Goal: Information Seeking & Learning: Learn about a topic

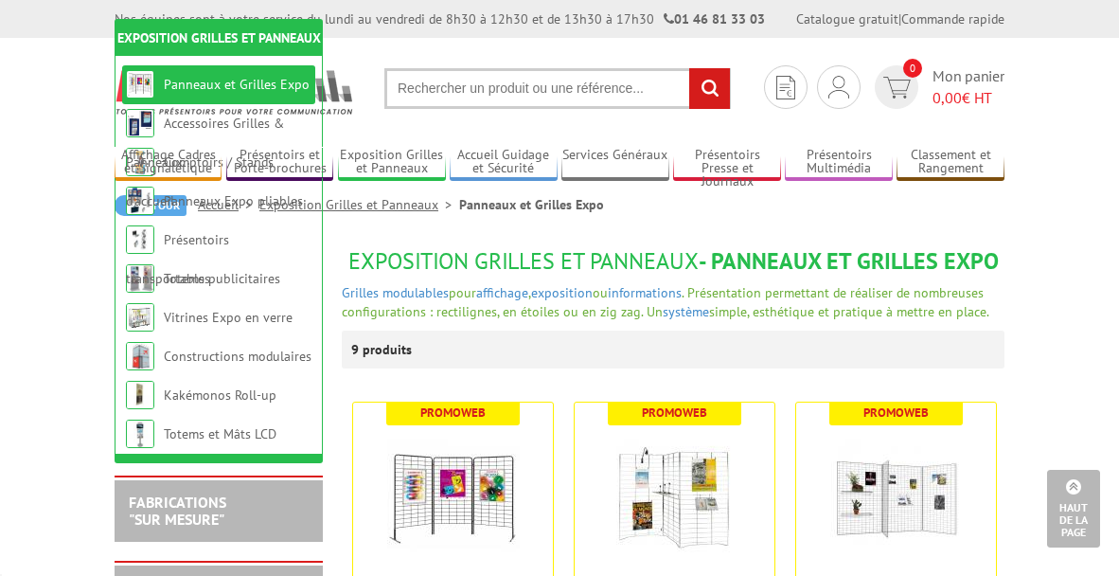
scroll to position [947, 0]
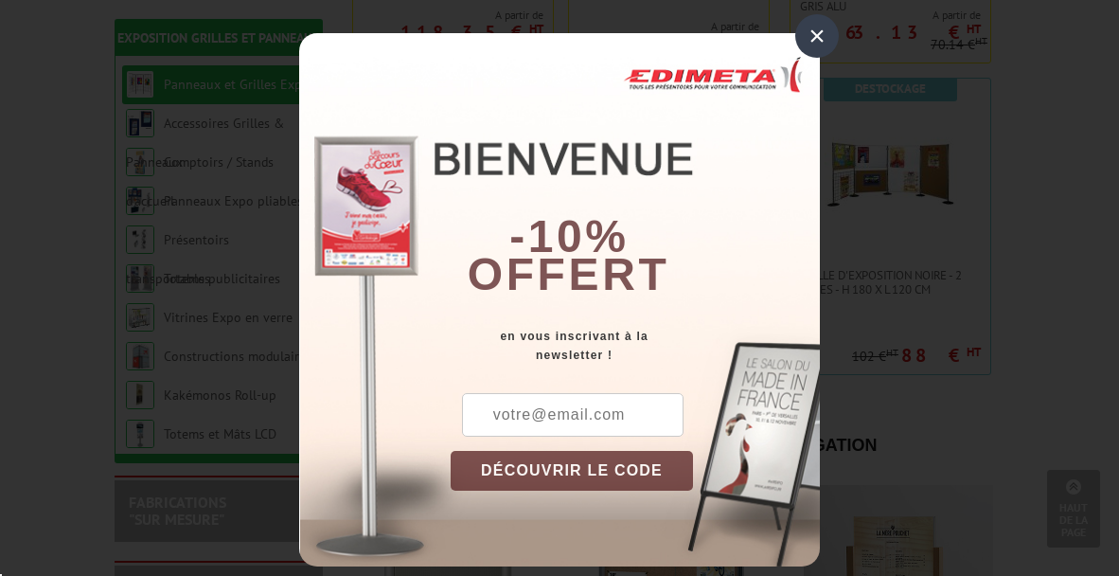
click at [812, 36] on div "×" at bounding box center [817, 36] width 44 height 44
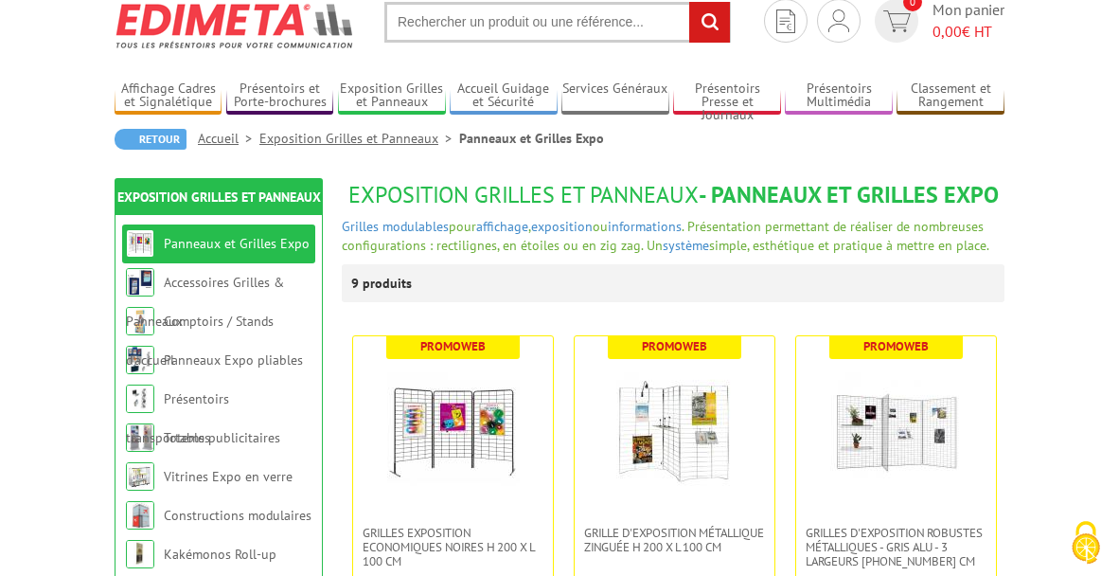
scroll to position [95, 0]
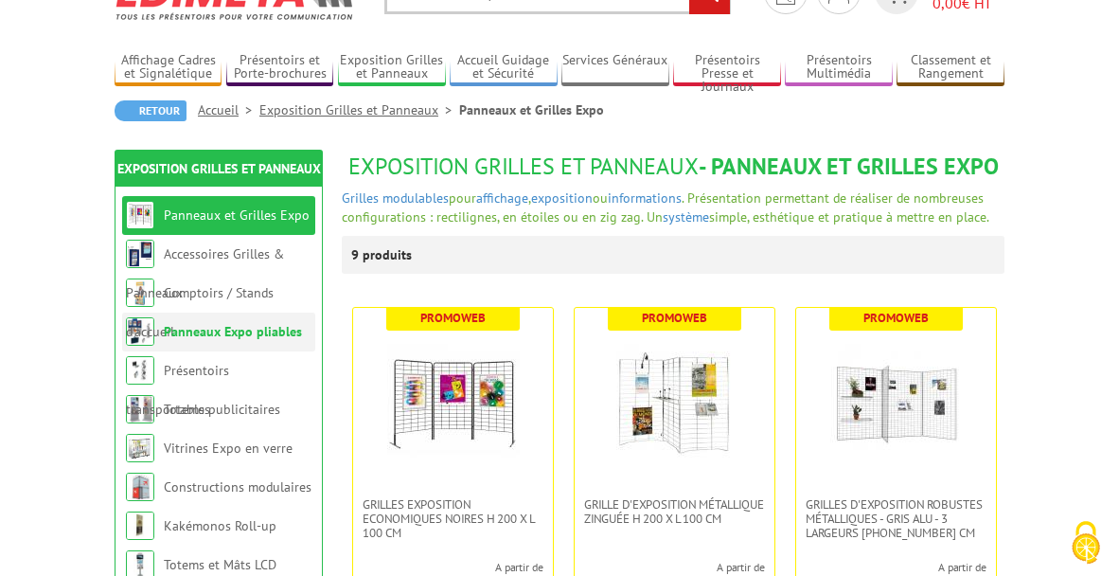
click at [191, 340] on li "Panneaux Expo pliables" at bounding box center [218, 331] width 193 height 39
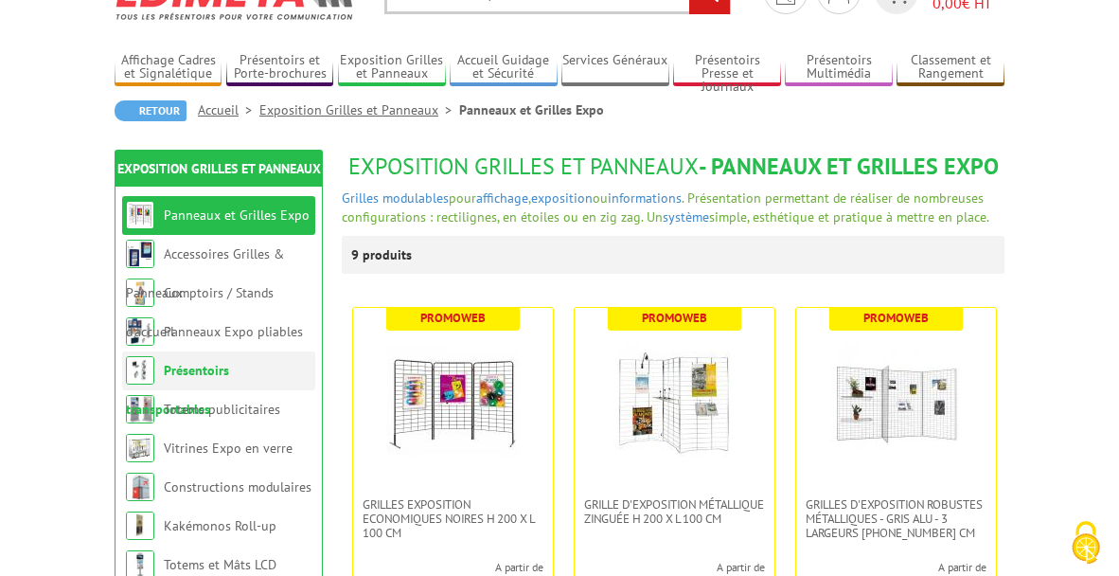
click at [195, 365] on link "Présentoirs transportables" at bounding box center [177, 390] width 103 height 56
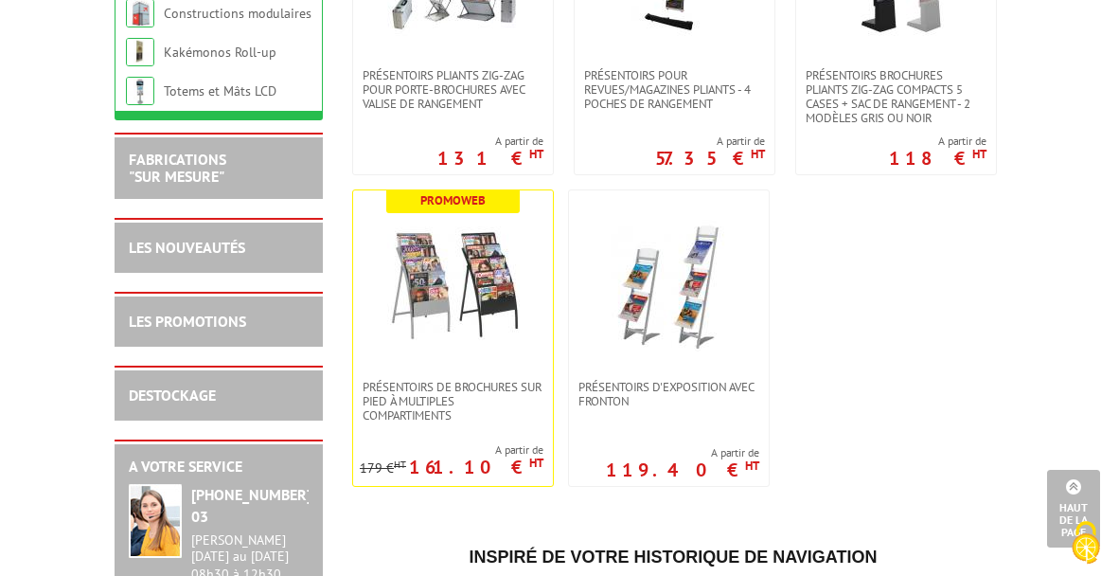
scroll to position [284, 0]
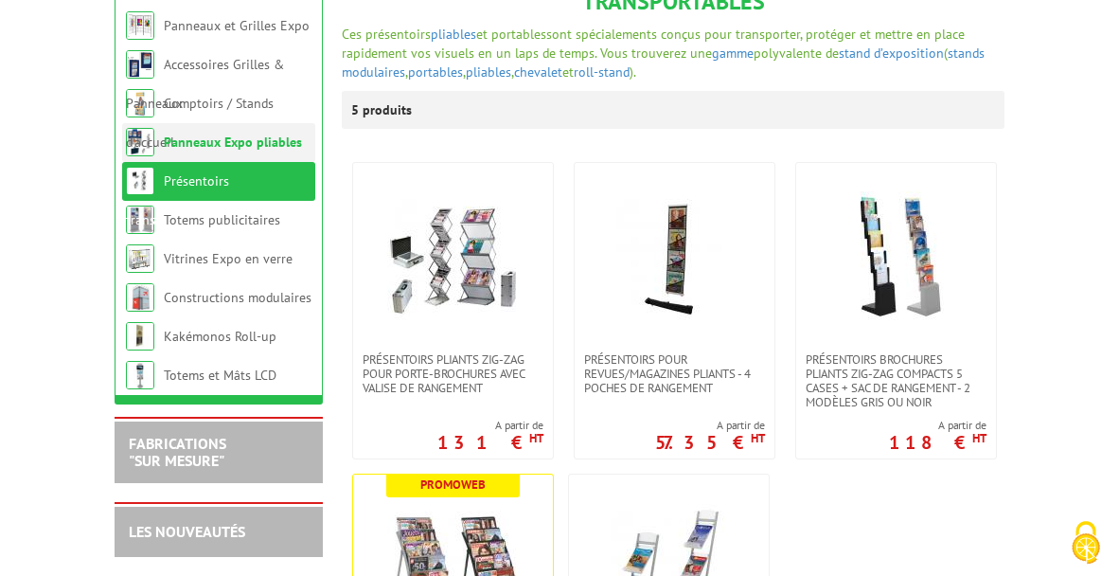
click at [184, 134] on link "Panneaux Expo pliables" at bounding box center [233, 142] width 138 height 17
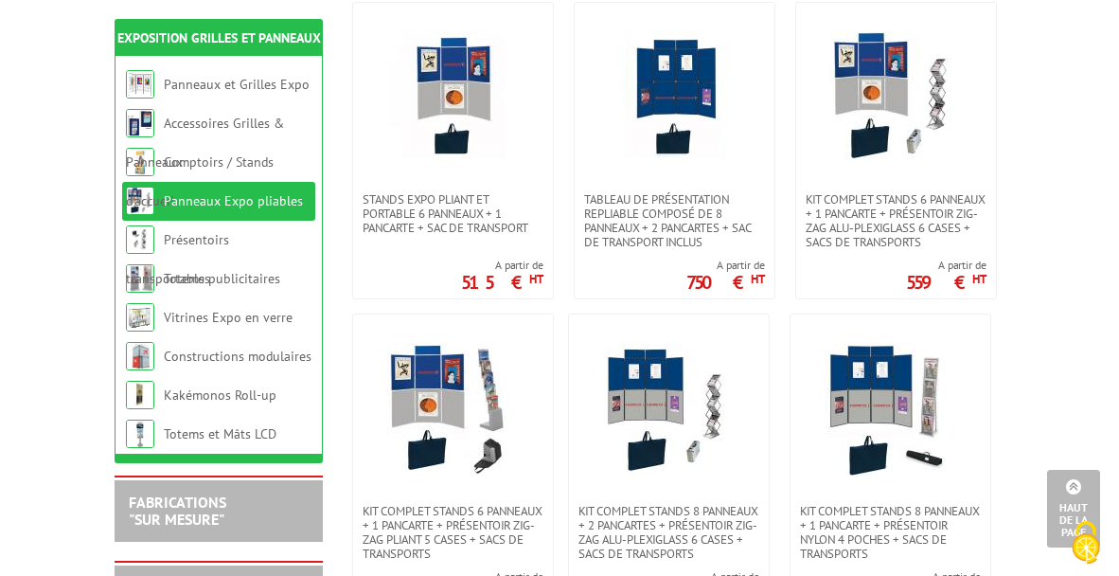
scroll to position [379, 0]
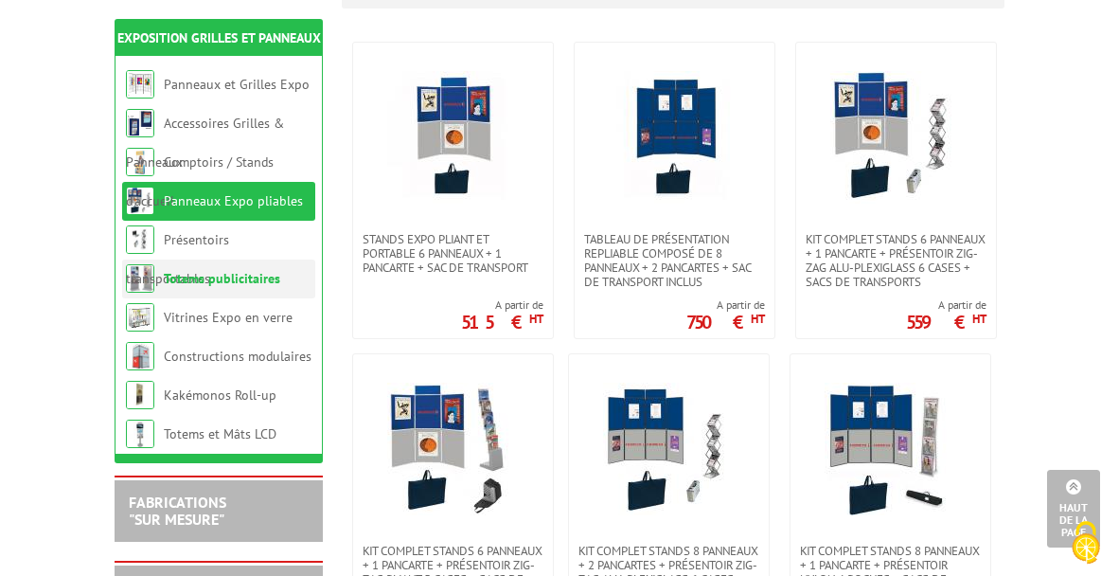
click at [258, 282] on link "Totems publicitaires" at bounding box center [222, 278] width 116 height 17
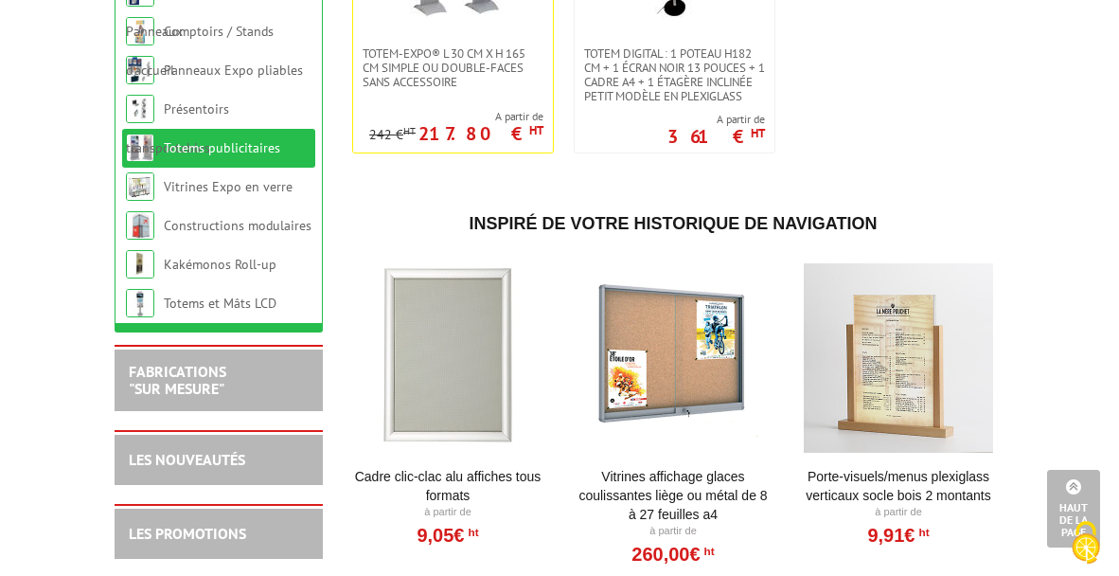
scroll to position [1420, 0]
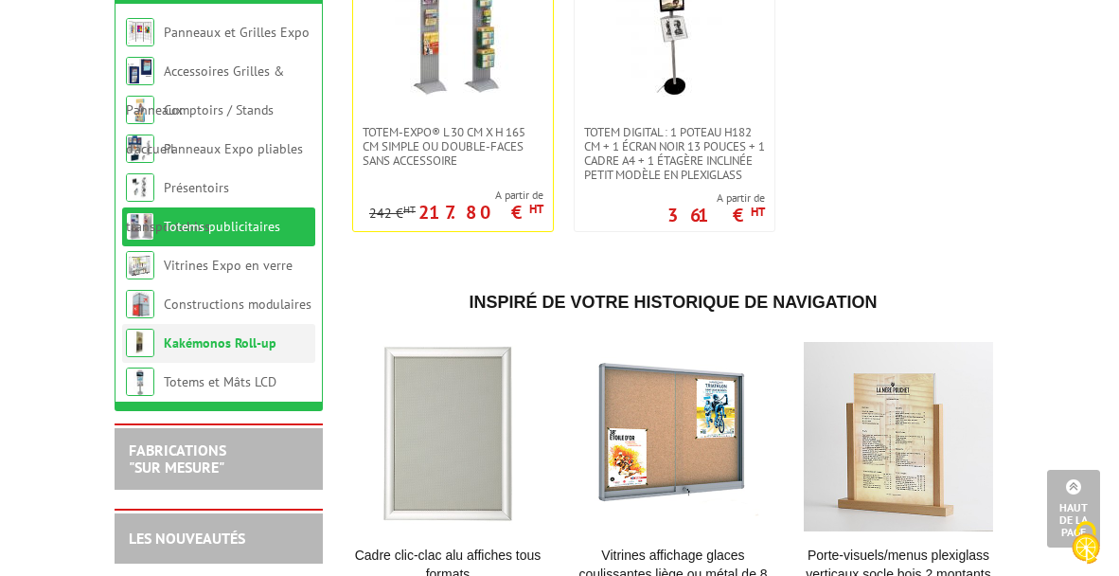
click at [206, 341] on link "Kakémonos Roll-up" at bounding box center [220, 342] width 113 height 17
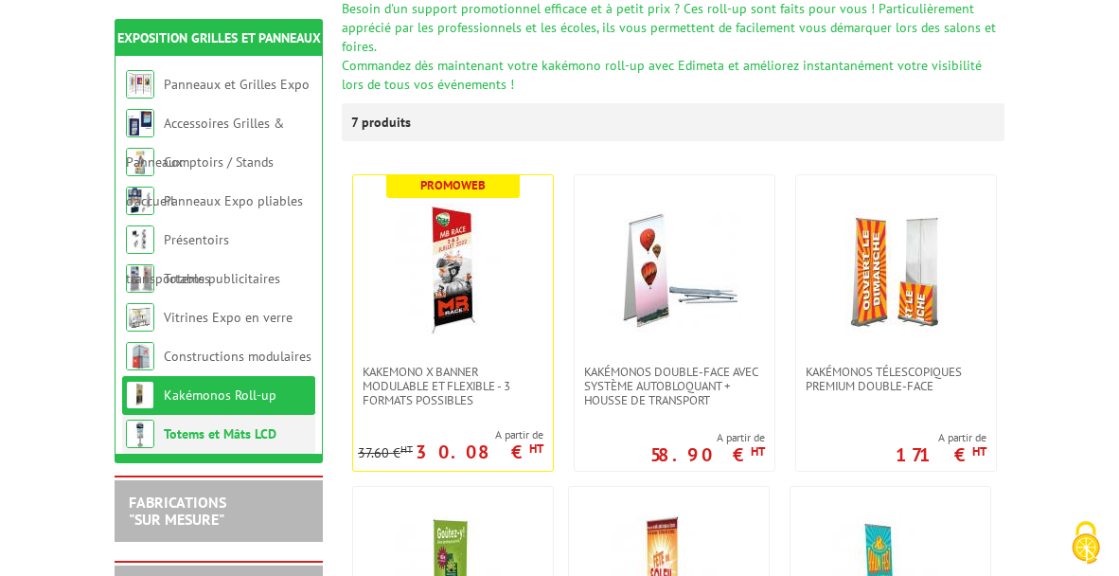
click at [195, 431] on link "Totems et Mâts LCD" at bounding box center [220, 433] width 113 height 17
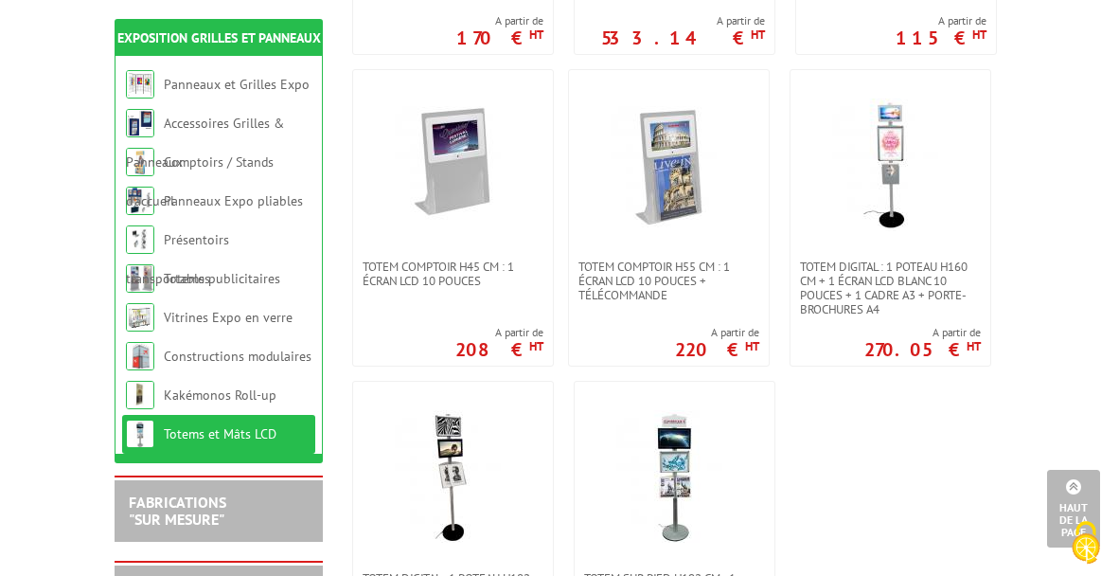
scroll to position [852, 0]
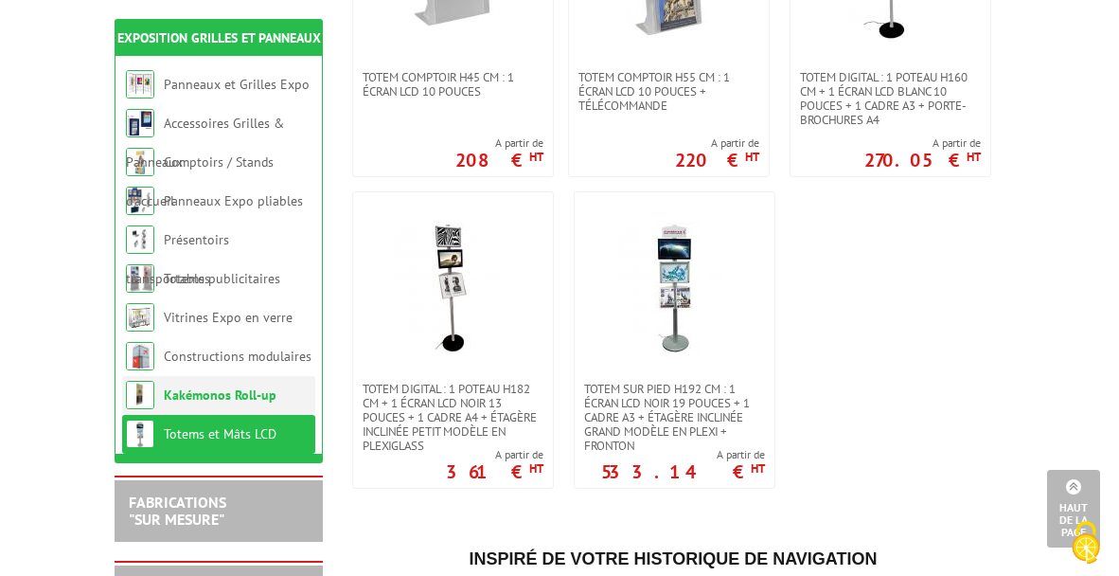
click at [217, 403] on li "Kakémonos Roll-up" at bounding box center [218, 395] width 193 height 39
click at [210, 392] on link "Kakémonos Roll-up" at bounding box center [220, 394] width 113 height 17
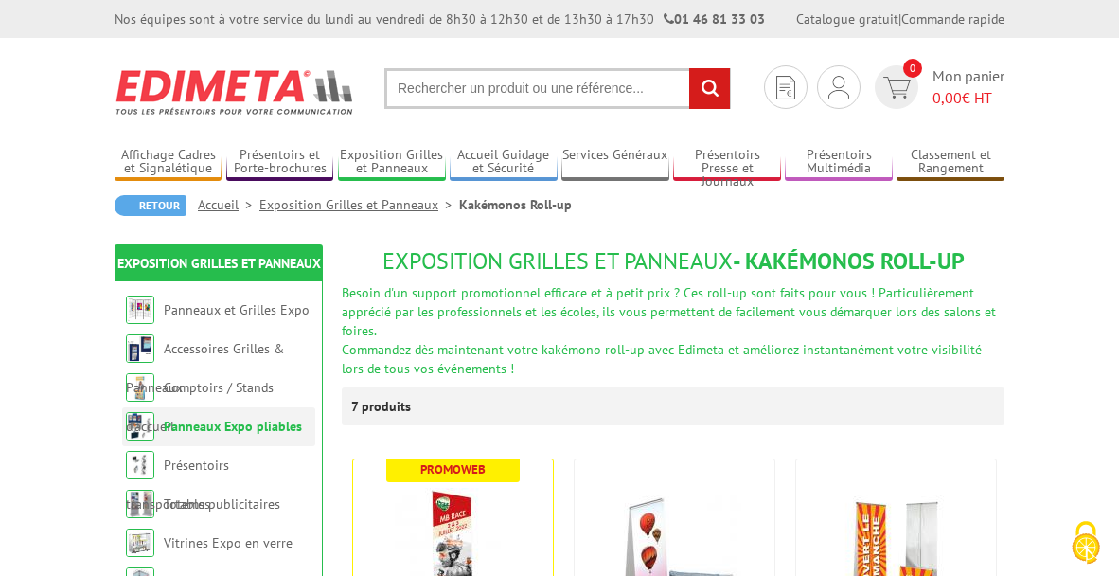
click at [214, 430] on link "Panneaux Expo pliables" at bounding box center [233, 426] width 138 height 17
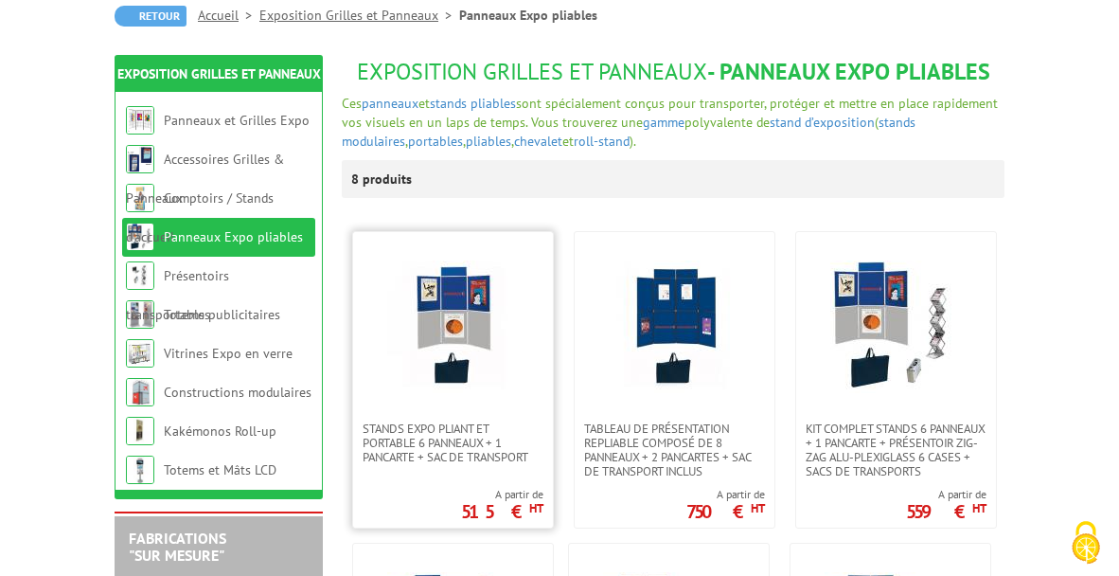
click at [468, 321] on img at bounding box center [453, 326] width 133 height 133
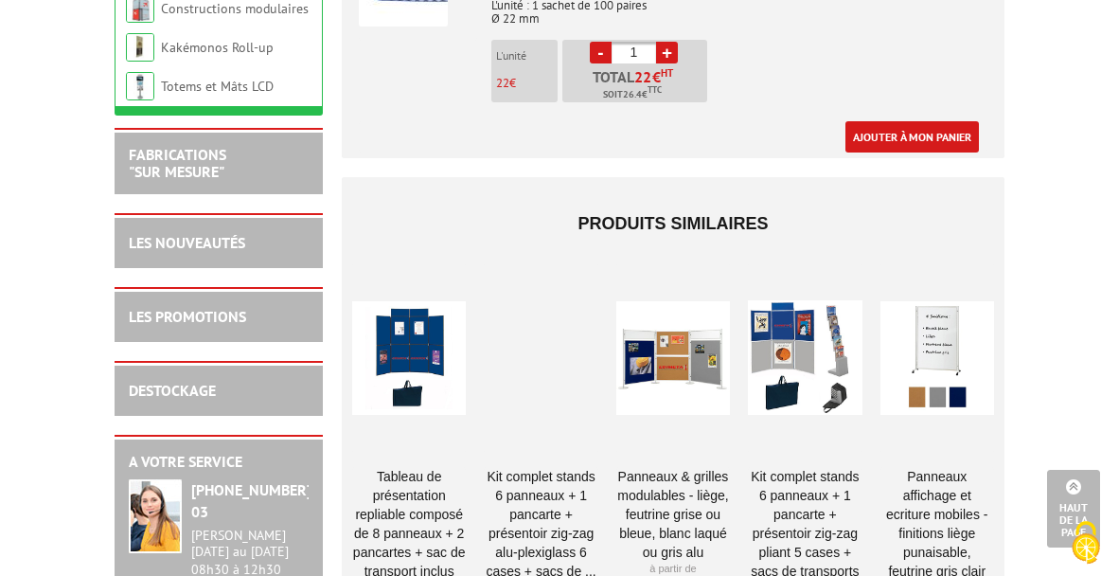
scroll to position [1420, 0]
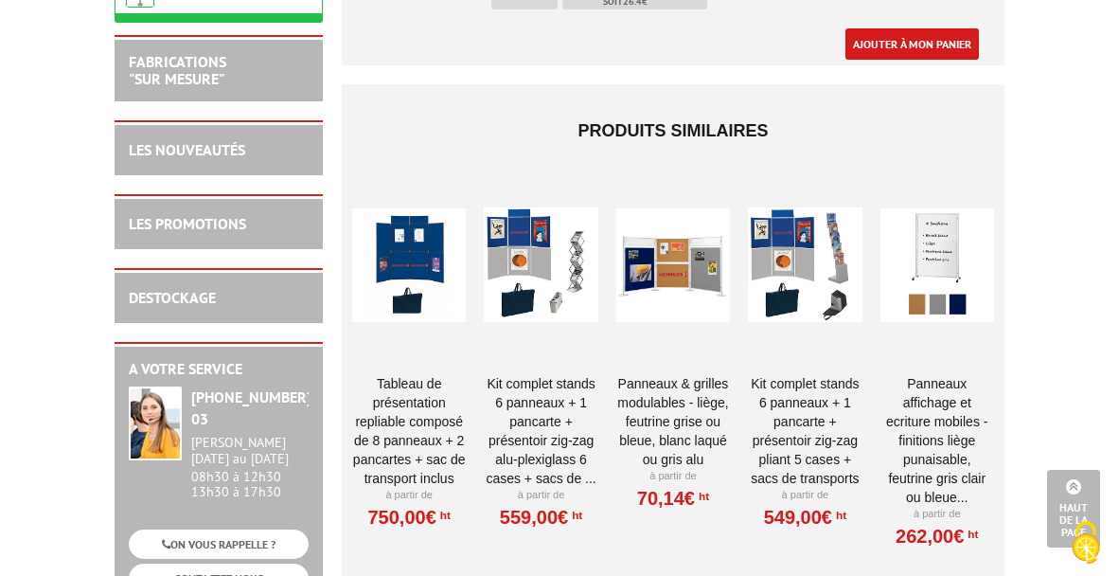
click at [648, 216] on div at bounding box center [673, 264] width 114 height 189
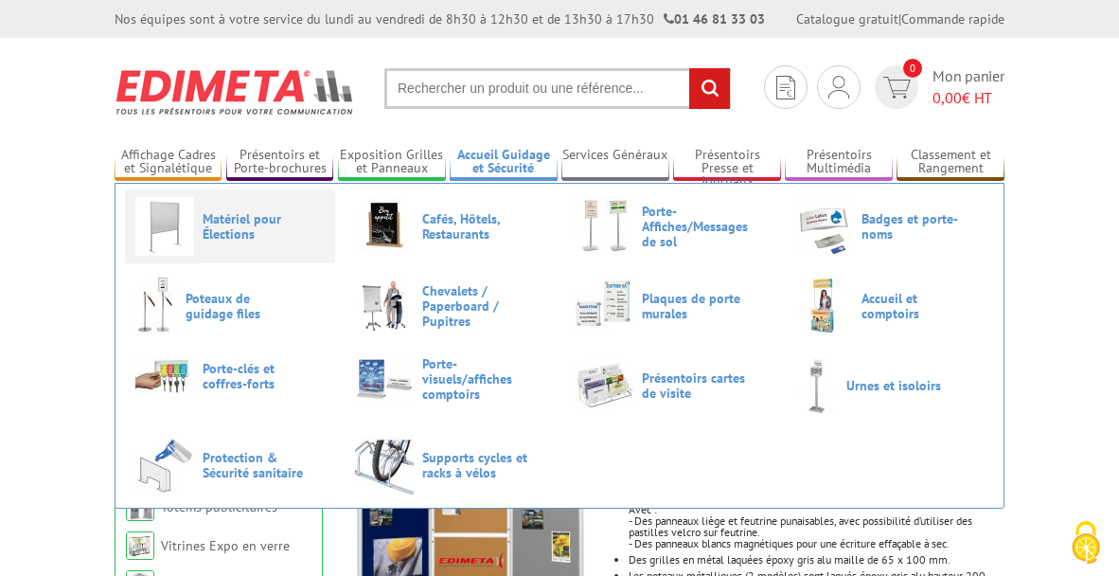
click at [223, 228] on span "Matériel pour Élections" at bounding box center [260, 226] width 114 height 30
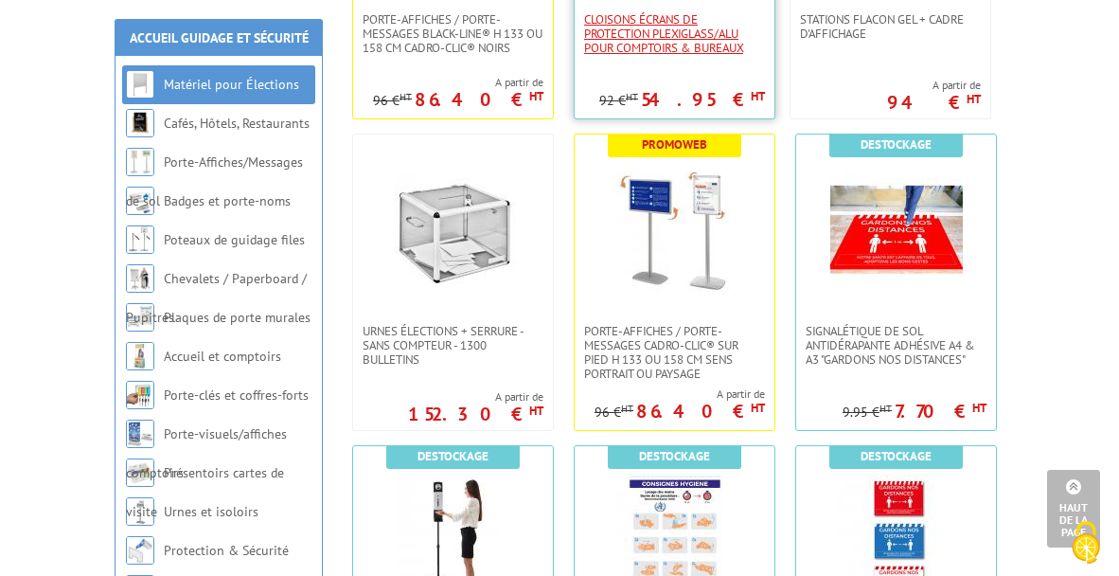
scroll to position [947, 0]
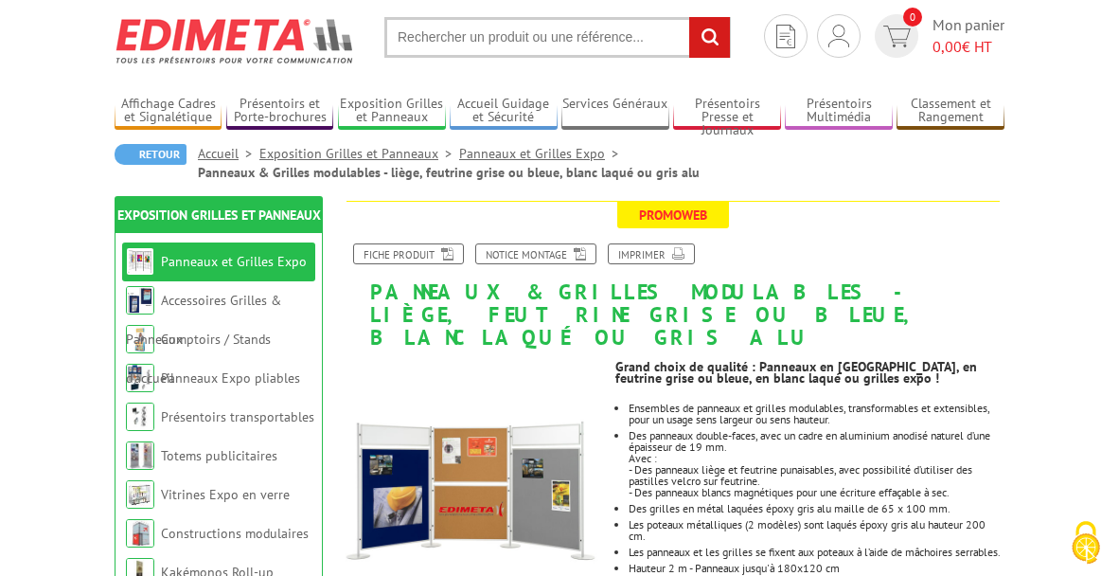
scroll to position [95, 0]
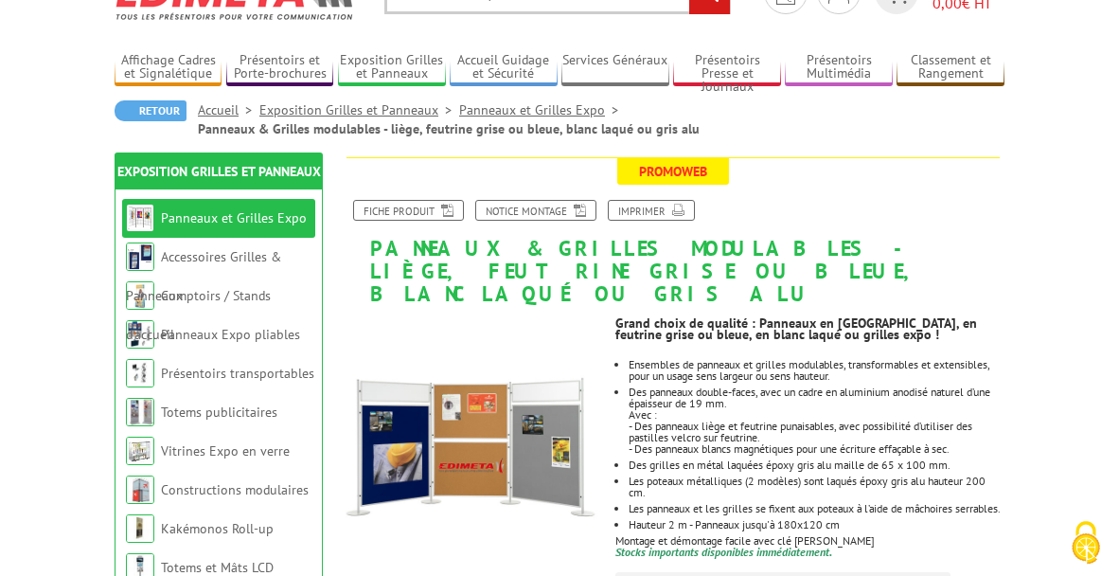
click at [390, 102] on link "Exposition Grilles et Panneaux" at bounding box center [359, 109] width 200 height 17
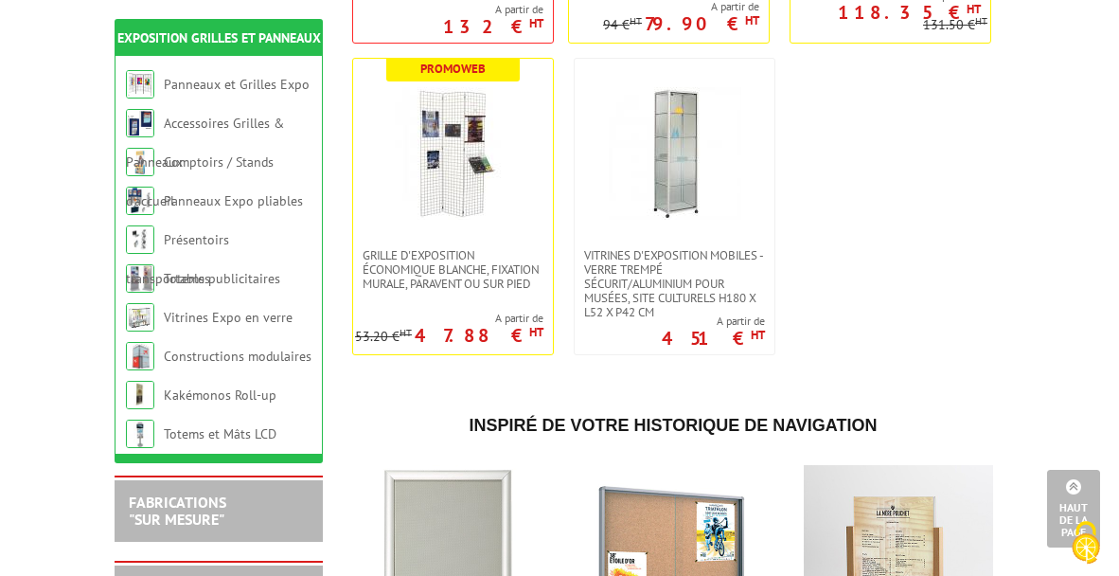
scroll to position [1042, 0]
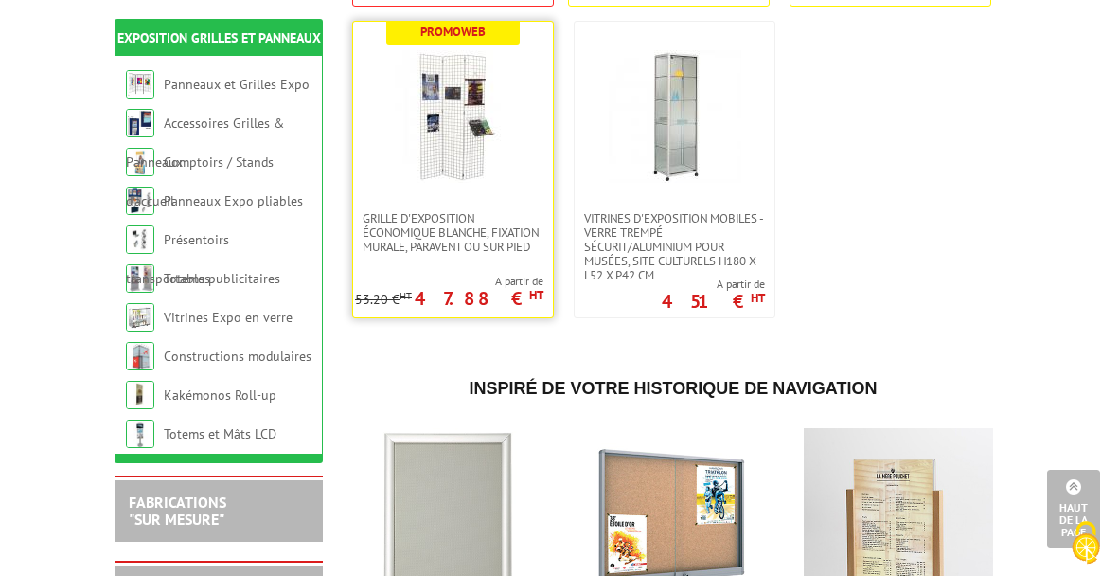
click at [432, 136] on img at bounding box center [453, 116] width 133 height 133
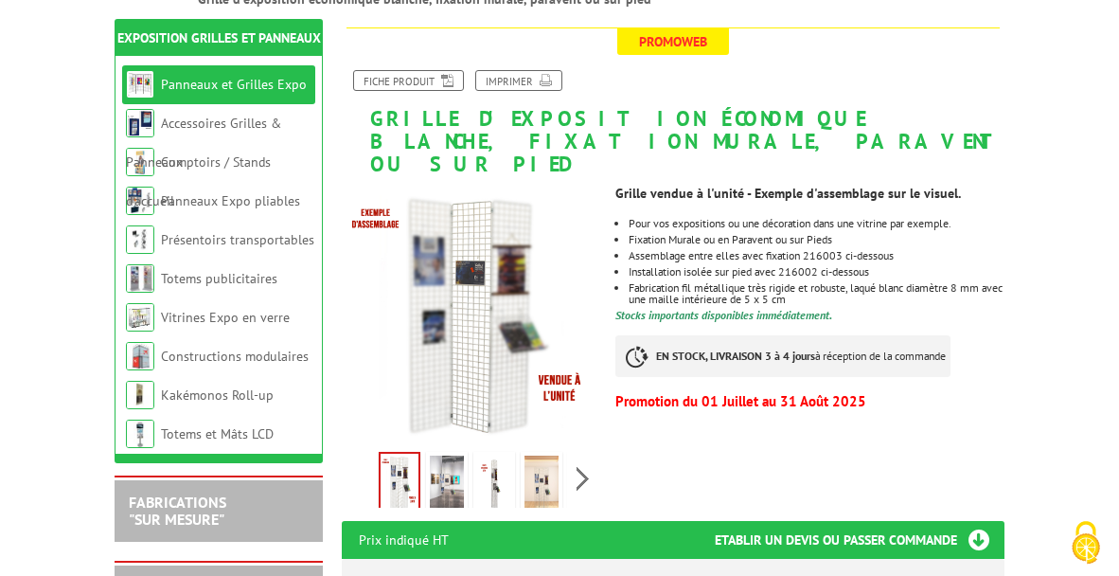
scroll to position [284, 0]
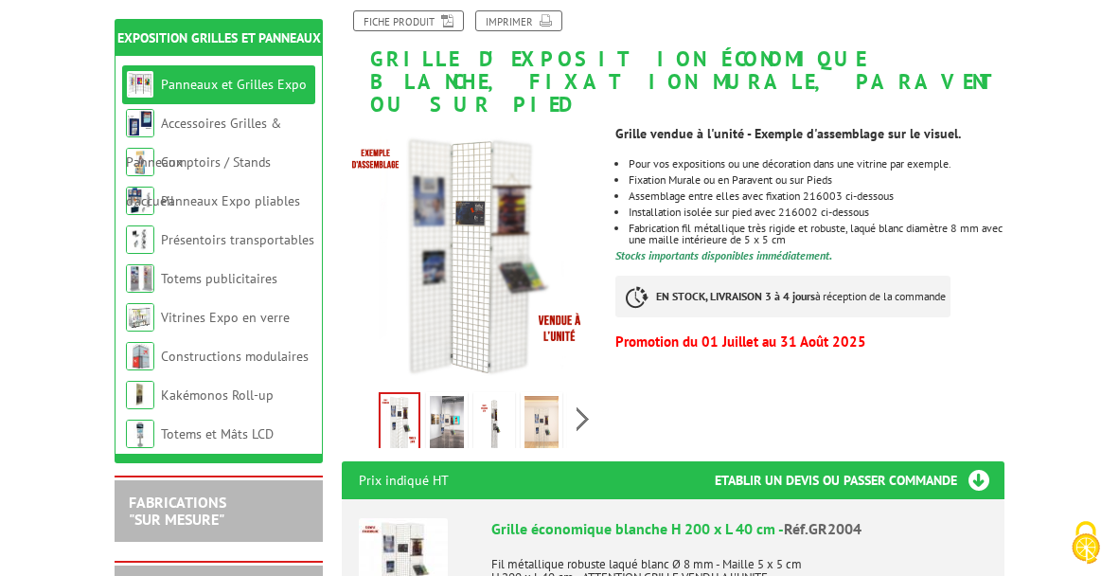
click at [444, 396] on img at bounding box center [447, 425] width 34 height 59
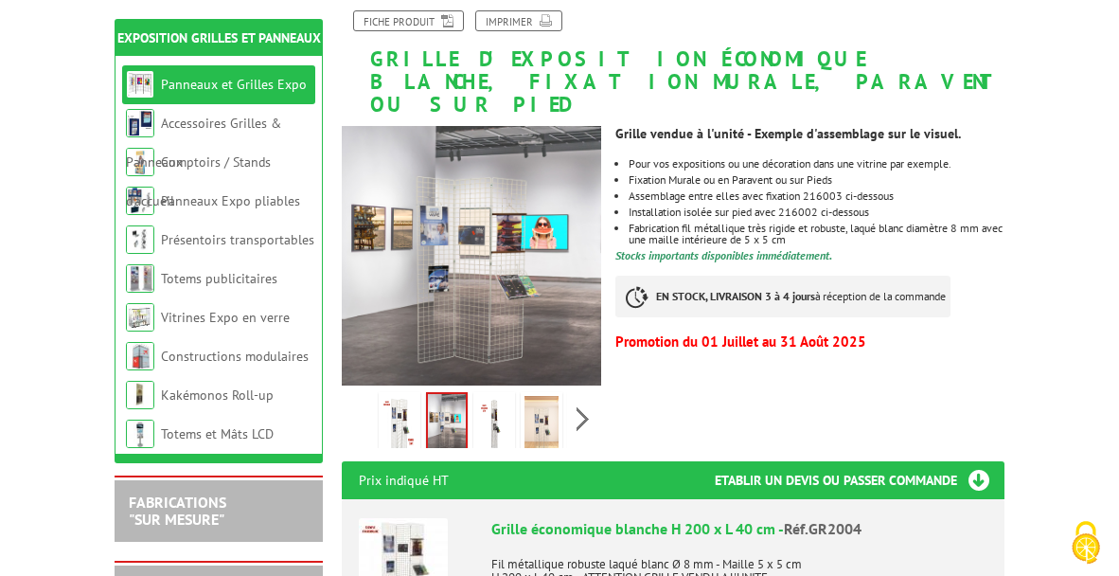
click at [499, 396] on img at bounding box center [494, 425] width 34 height 59
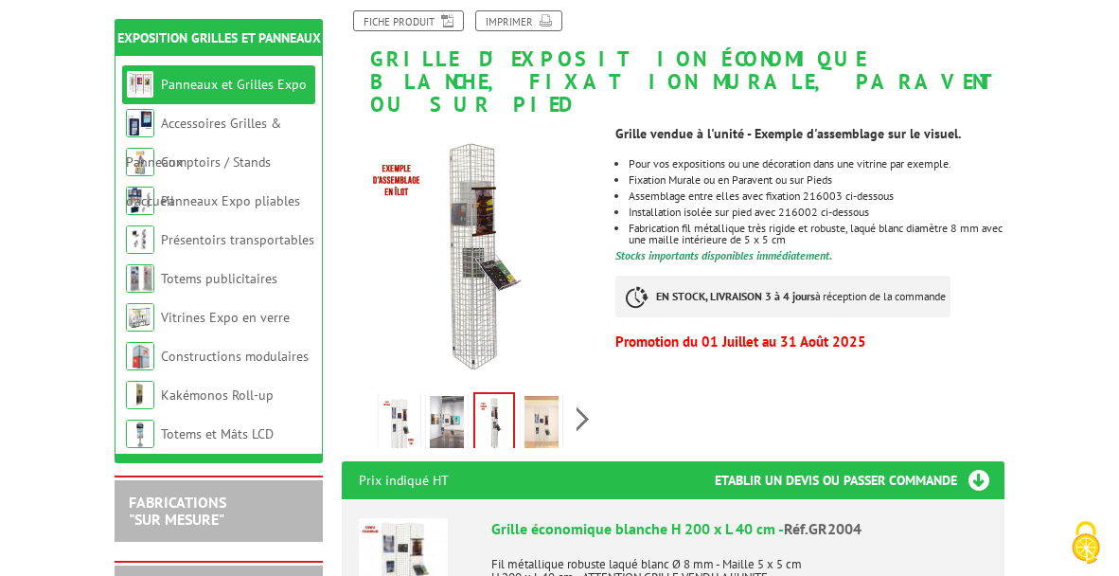
click at [547, 404] on img at bounding box center [542, 425] width 34 height 59
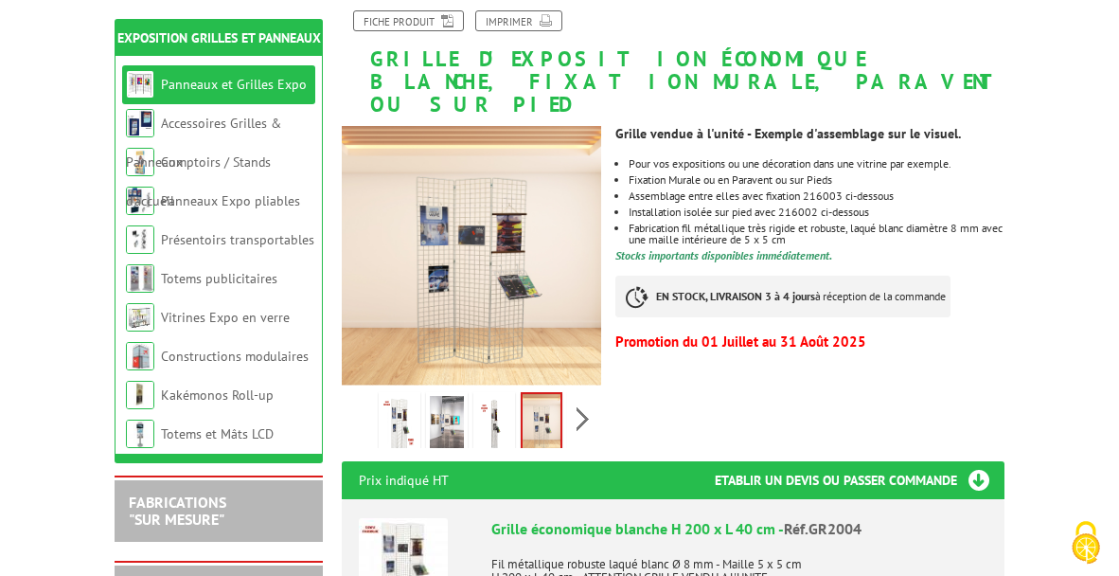
click at [580, 402] on div "Previous Next" at bounding box center [471, 418] width 259 height 66
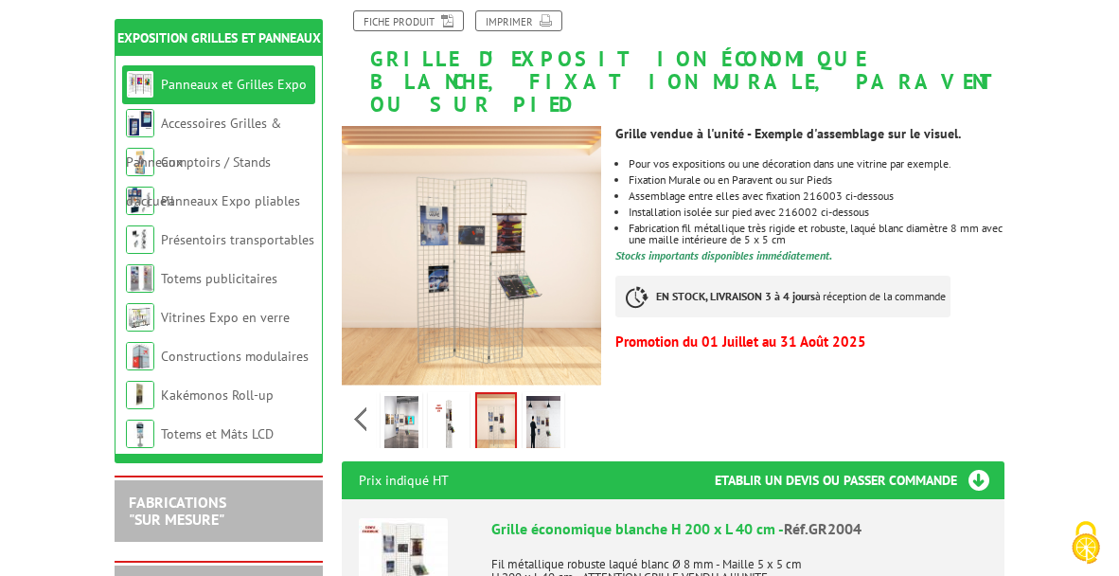
click at [580, 402] on div "Previous Next" at bounding box center [471, 418] width 259 height 66
click at [546, 403] on img at bounding box center [543, 425] width 34 height 59
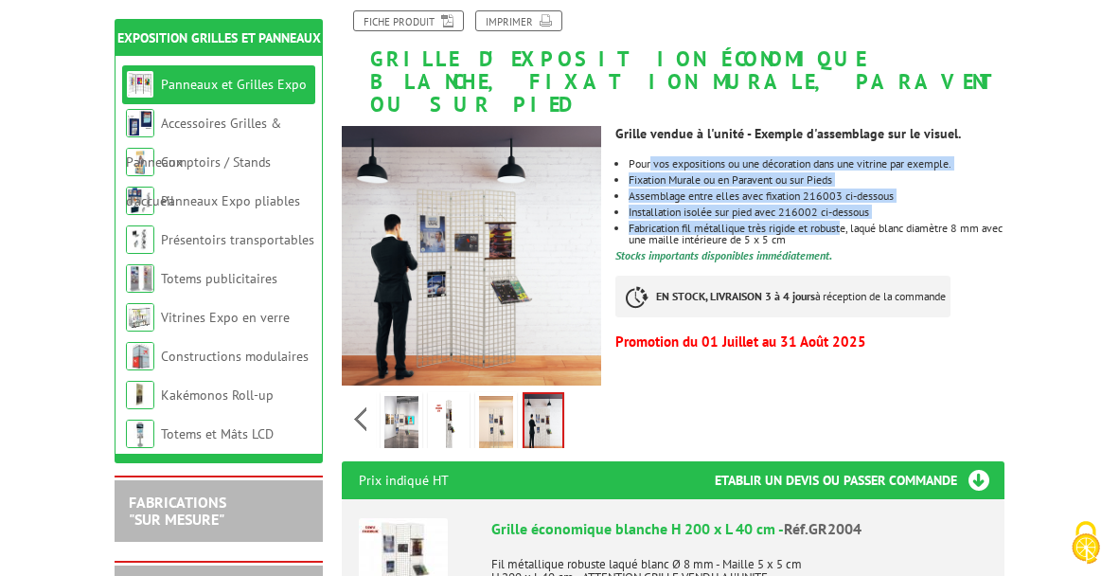
drag, startPoint x: 650, startPoint y: 143, endPoint x: 851, endPoint y: 205, distance: 209.9
click at [851, 205] on ul "Pour vos expositions ou une décoration dans une vitrine par exemple. Fixation M…" at bounding box center [809, 201] width 389 height 87
click at [848, 223] on li "Fabrication fil métallique très rigide et robuste, laqué blanc diamètre 8 mm av…" at bounding box center [817, 234] width 376 height 23
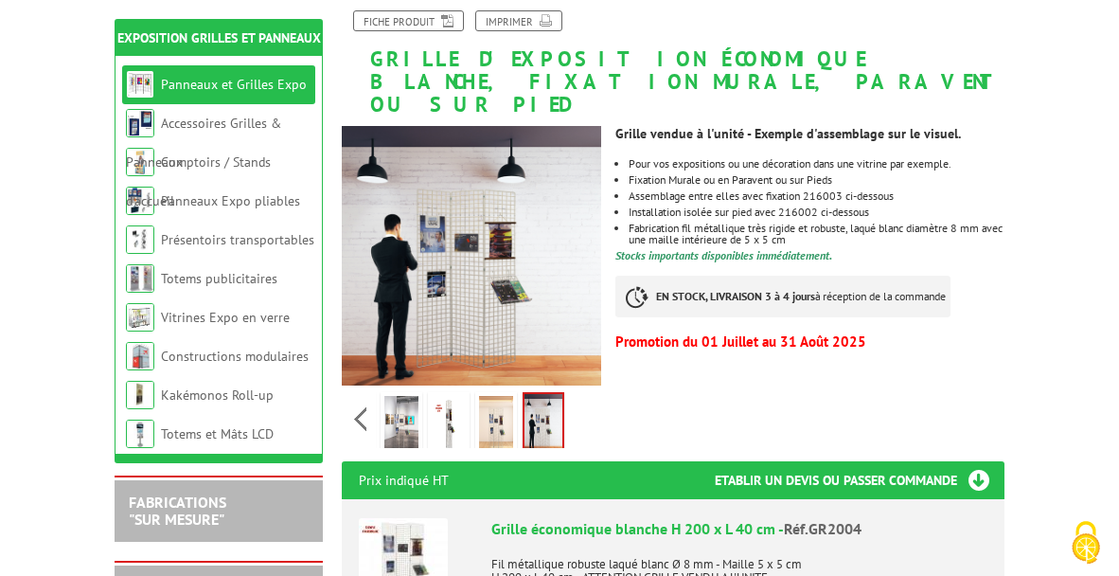
click at [839, 223] on li "Fabrication fil métallique très rigide et robuste, laqué blanc diamètre 8 mm av…" at bounding box center [817, 234] width 376 height 23
click at [216, 83] on link "Panneaux et Grilles Expo" at bounding box center [234, 84] width 146 height 17
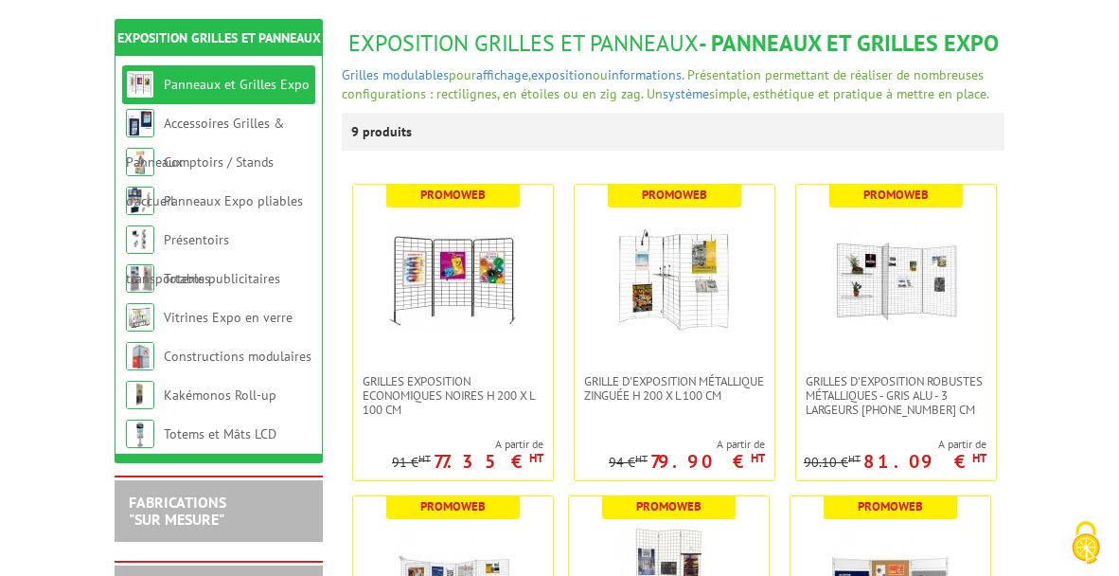
scroll to position [284, 0]
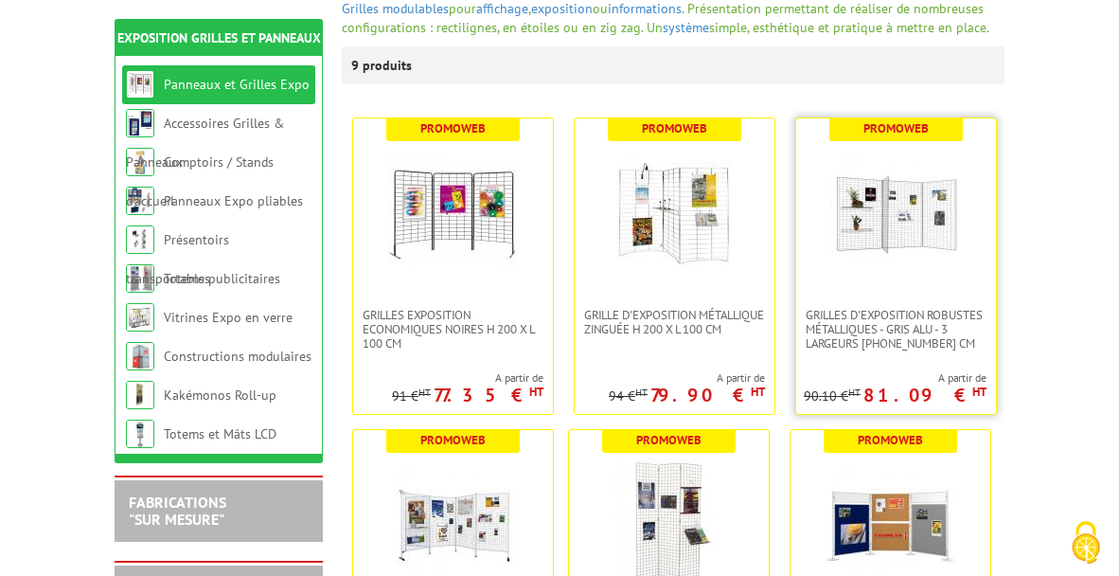
click at [939, 223] on img at bounding box center [896, 213] width 133 height 133
